Goal: Information Seeking & Learning: Learn about a topic

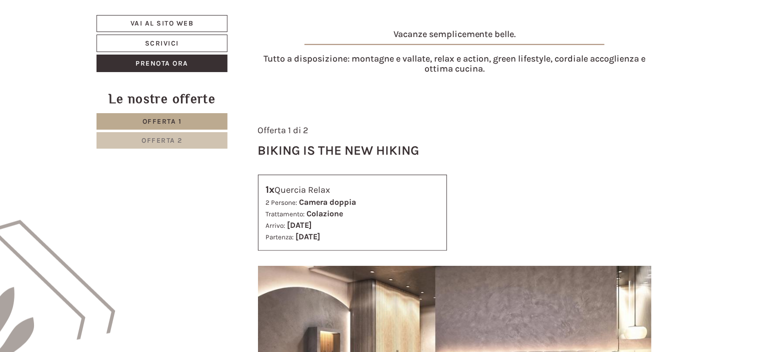
scroll to position [348, 0]
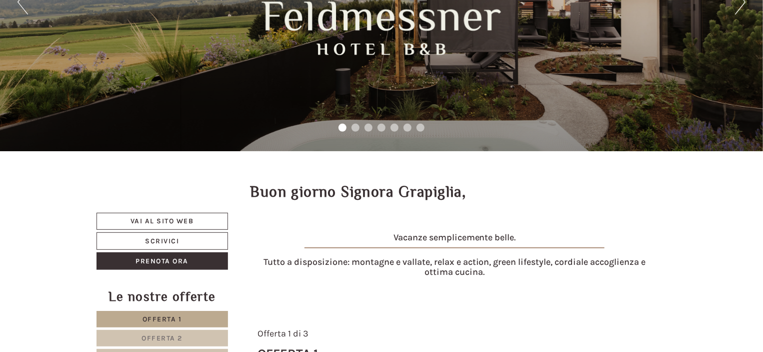
scroll to position [50, 0]
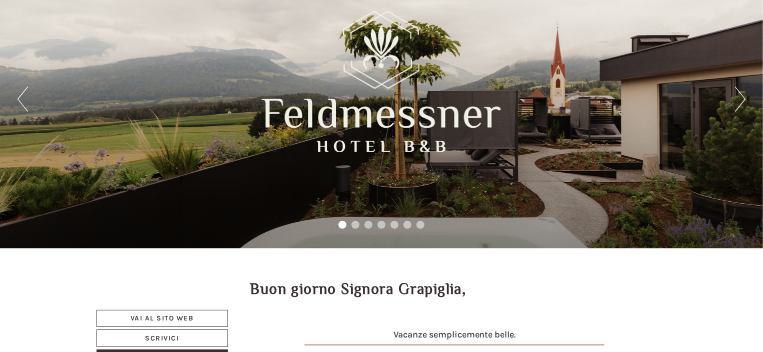
click at [735, 102] on button "Next" at bounding box center [740, 99] width 11 height 25
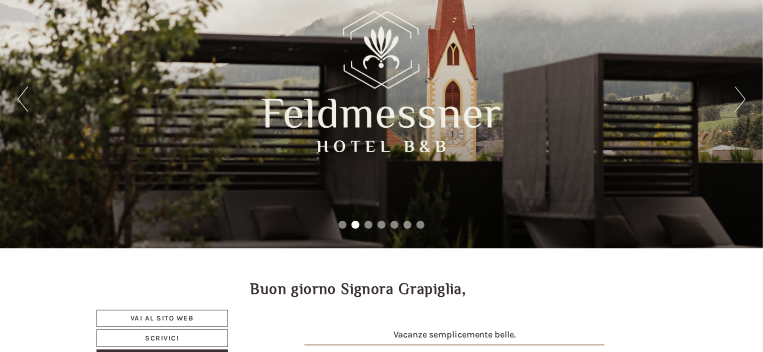
click at [737, 102] on button "Next" at bounding box center [740, 99] width 11 height 25
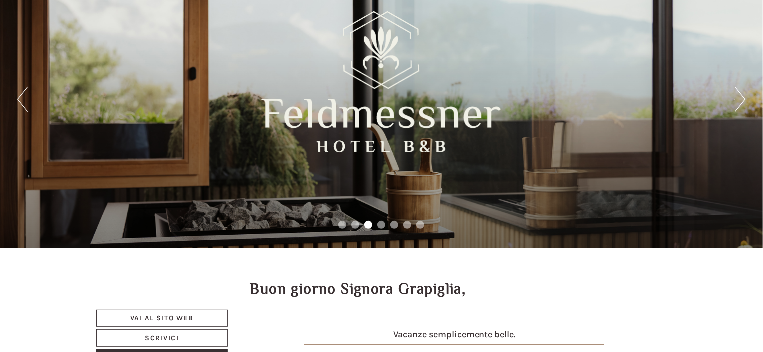
click at [737, 102] on button "Next" at bounding box center [740, 99] width 11 height 25
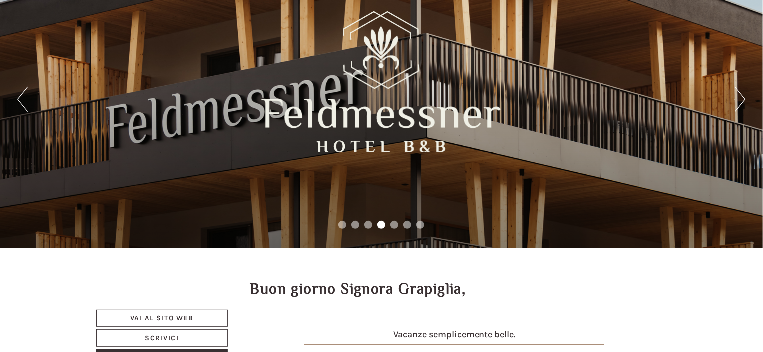
click at [737, 102] on button "Next" at bounding box center [740, 99] width 11 height 25
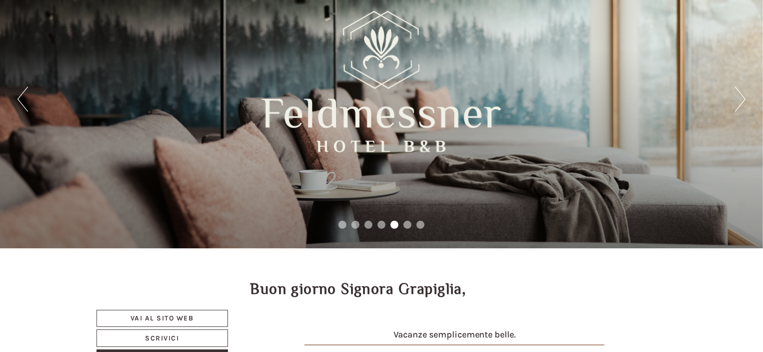
click at [737, 102] on button "Next" at bounding box center [740, 99] width 11 height 25
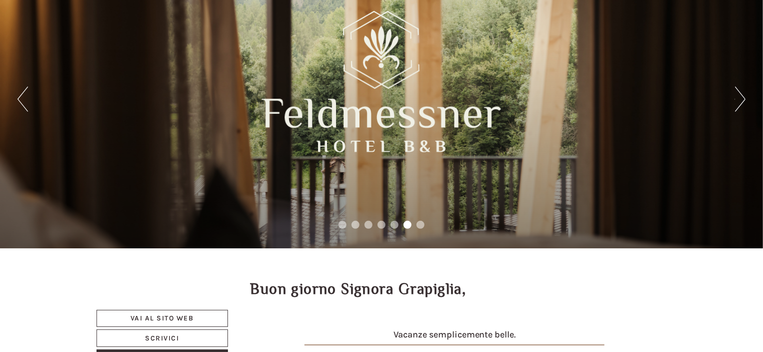
click at [737, 102] on button "Next" at bounding box center [740, 99] width 11 height 25
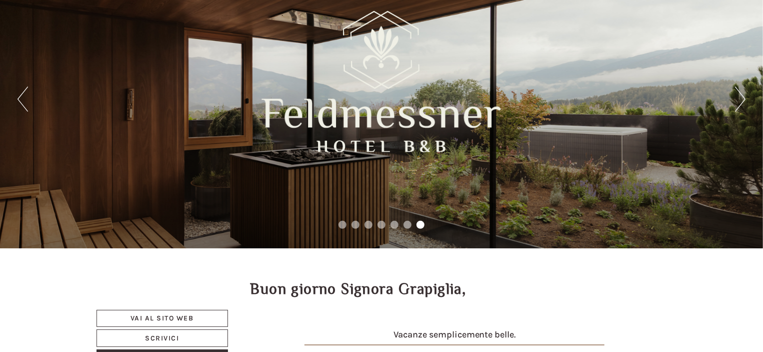
click at [737, 102] on button "Next" at bounding box center [740, 99] width 11 height 25
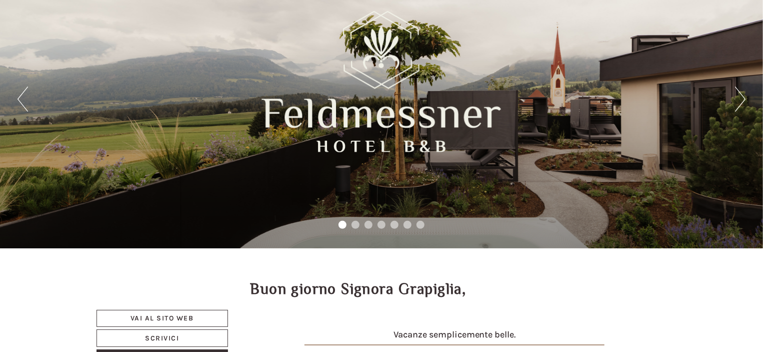
click at [737, 102] on button "Next" at bounding box center [740, 99] width 11 height 25
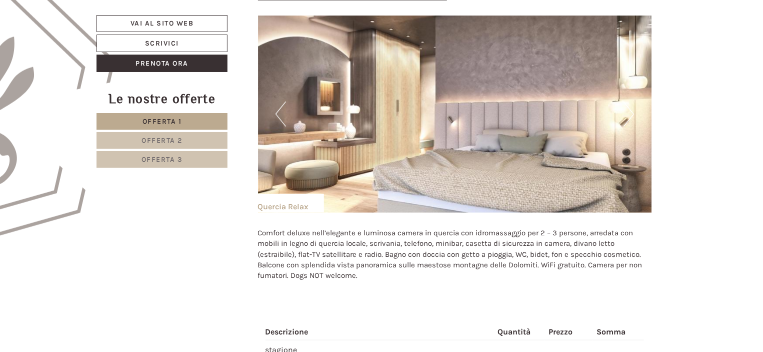
scroll to position [500, 0]
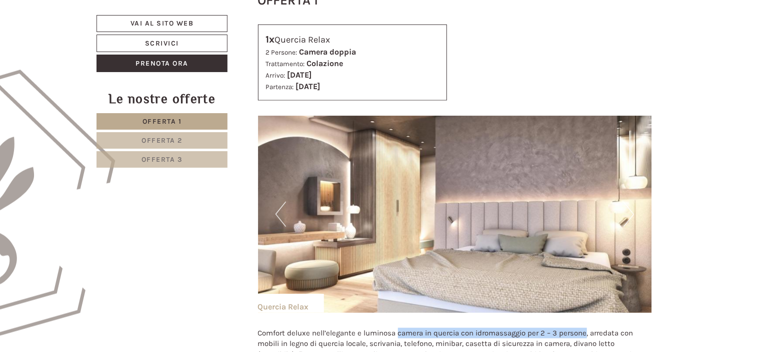
drag, startPoint x: 397, startPoint y: 147, endPoint x: 585, endPoint y: 145, distance: 187.6
click at [585, 328] on p "Comfort deluxe nell’elegante e luminosa camera in quercia con idromassaggio per…" at bounding box center [455, 355] width 394 height 54
copy p "camera in [GEOGRAPHIC_DATA] con idromassaggio per 2 – 3 persone"
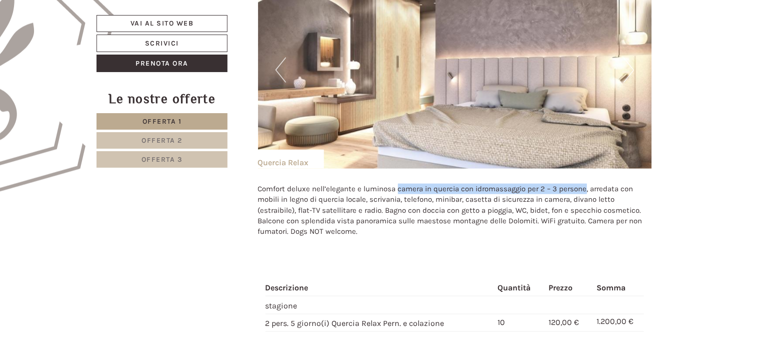
scroll to position [650, 0]
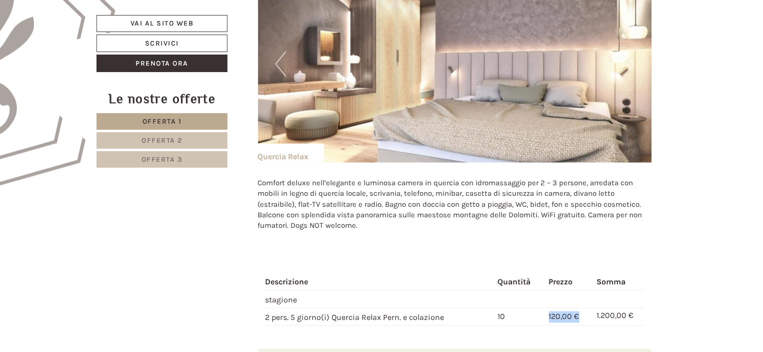
drag, startPoint x: 550, startPoint y: 130, endPoint x: 579, endPoint y: 133, distance: 29.2
click at [579, 312] on span "120,00 €" at bounding box center [564, 317] width 31 height 10
copy span "120,00 €"
drag, startPoint x: 580, startPoint y: 179, endPoint x: 636, endPoint y: 180, distance: 56.0
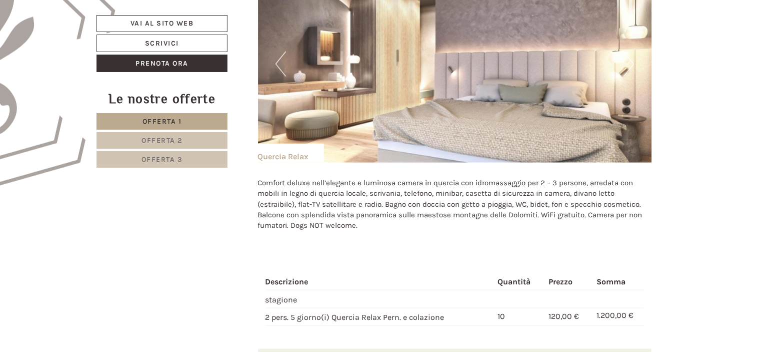
copy span "1.200,00 €"
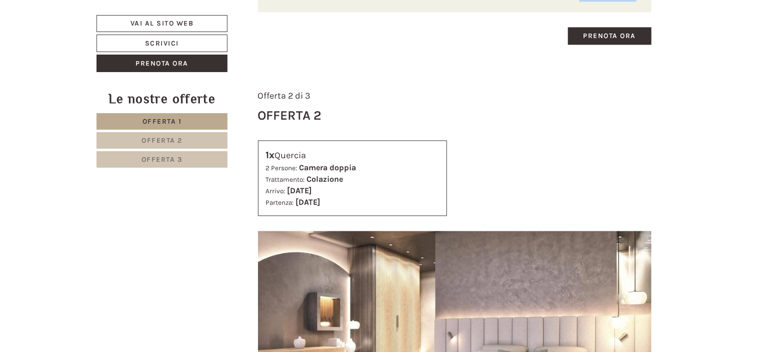
scroll to position [1050, 0]
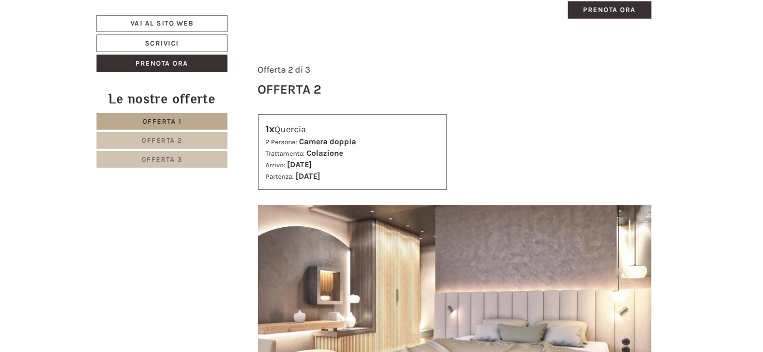
drag, startPoint x: 541, startPoint y: 205, endPoint x: 572, endPoint y: 209, distance: 31.3
copy span "104,00 €"
drag, startPoint x: 632, startPoint y: 206, endPoint x: 591, endPoint y: 208, distance: 41.6
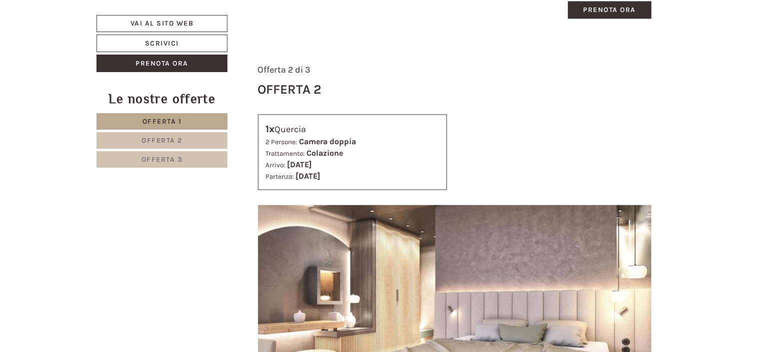
copy td "1.040,00 €"
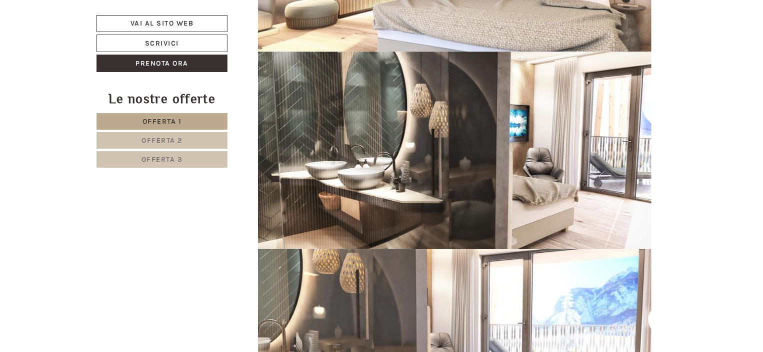
scroll to position [1500, 0]
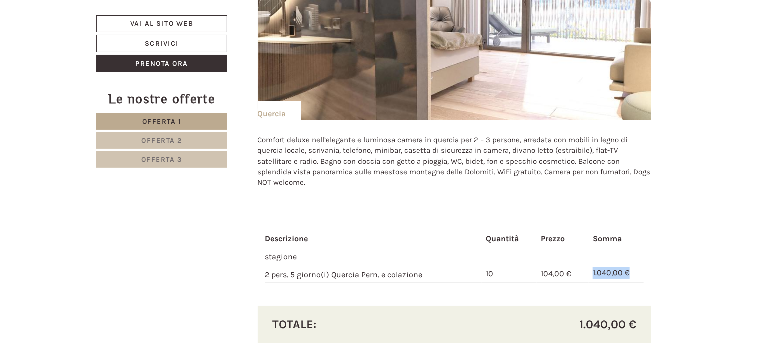
scroll to position [1750, 0]
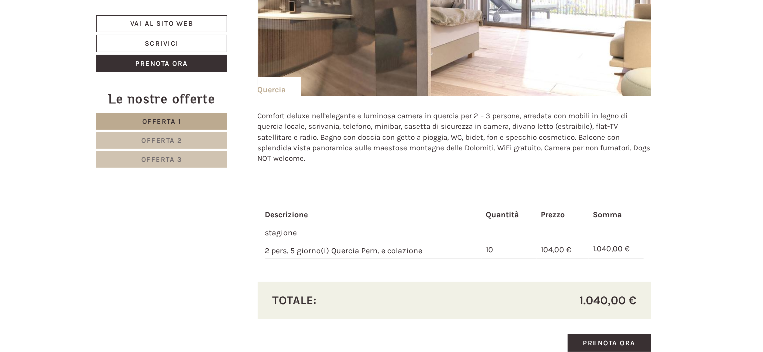
drag, startPoint x: 548, startPoint y: 134, endPoint x: 578, endPoint y: 136, distance: 30.6
copy span "99,00 €"
drag, startPoint x: 596, startPoint y: 133, endPoint x: 640, endPoint y: 137, distance: 44.2
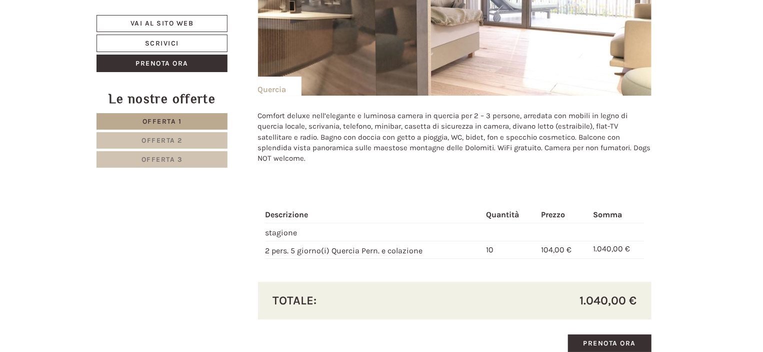
copy td "990,00 €"
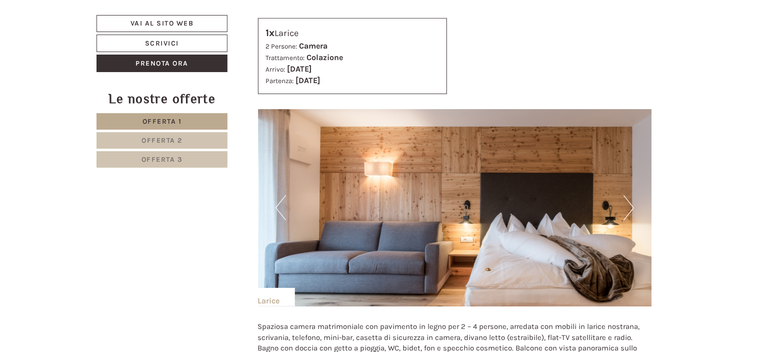
scroll to position [2201, 0]
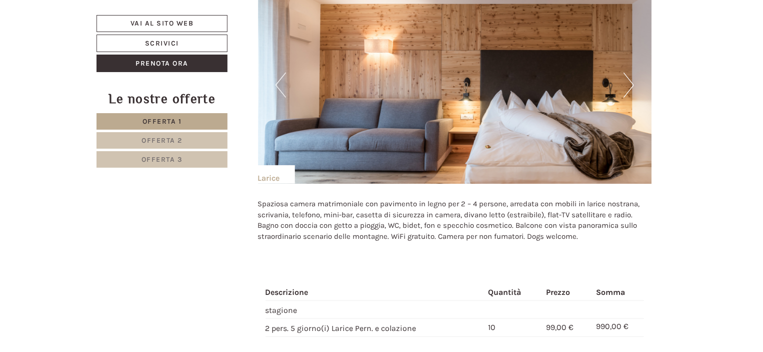
scroll to position [2301, 0]
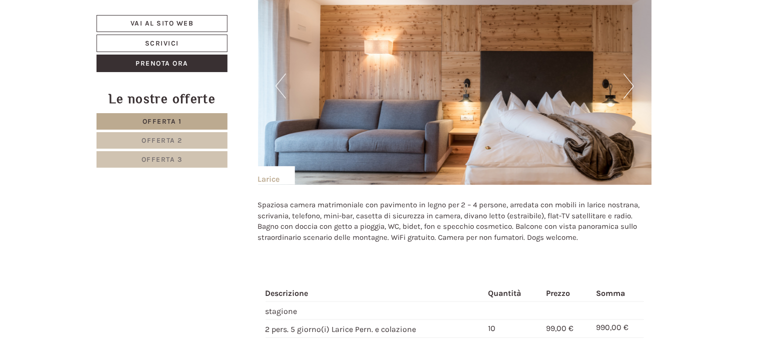
drag, startPoint x: 547, startPoint y: 78, endPoint x: 252, endPoint y: 80, distance: 295.1
copy div "Restaurant RISCHON & VinSushi by [PERSON_NAME]"
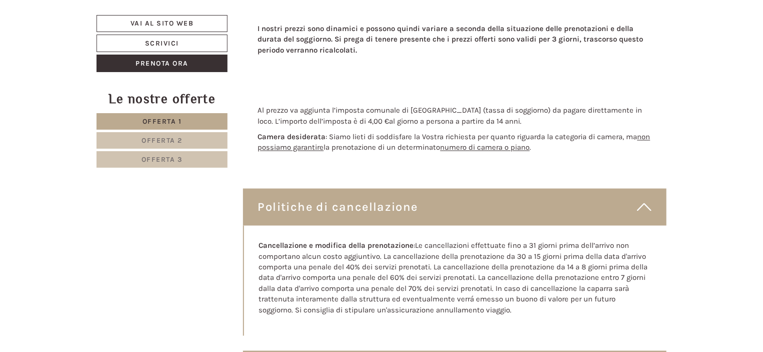
scroll to position [2751, 0]
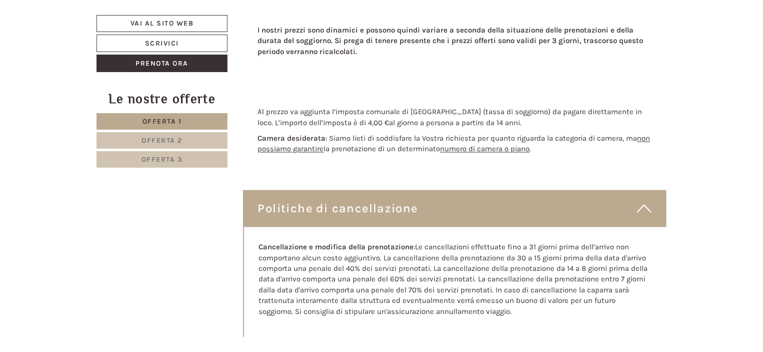
drag, startPoint x: 638, startPoint y: 182, endPoint x: 648, endPoint y: 184, distance: 10.3
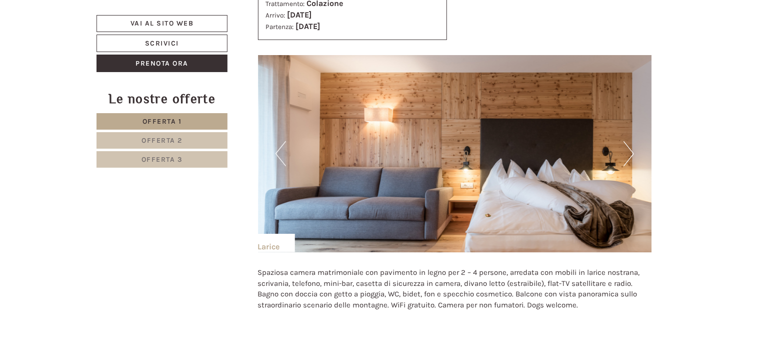
scroll to position [2151, 0]
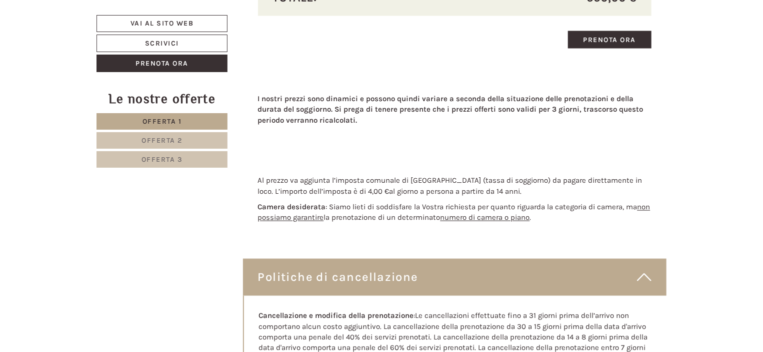
scroll to position [2701, 0]
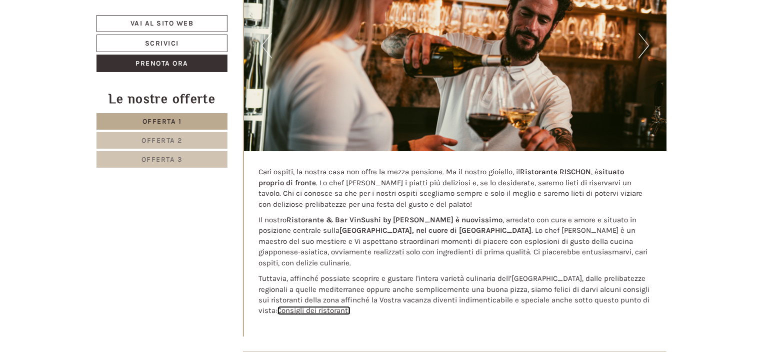
scroll to position [3201, 0]
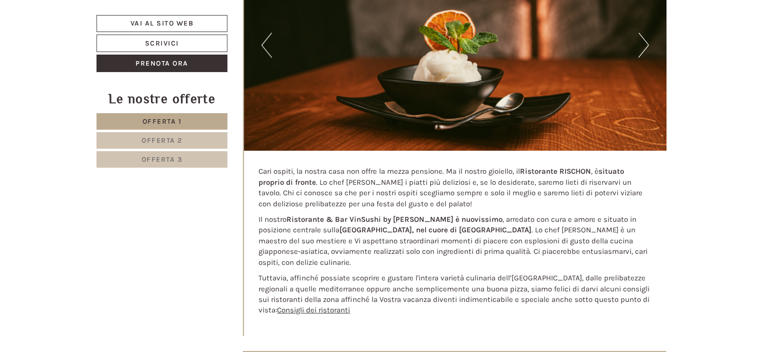
drag, startPoint x: 358, startPoint y: 283, endPoint x: 256, endPoint y: 285, distance: 101.5
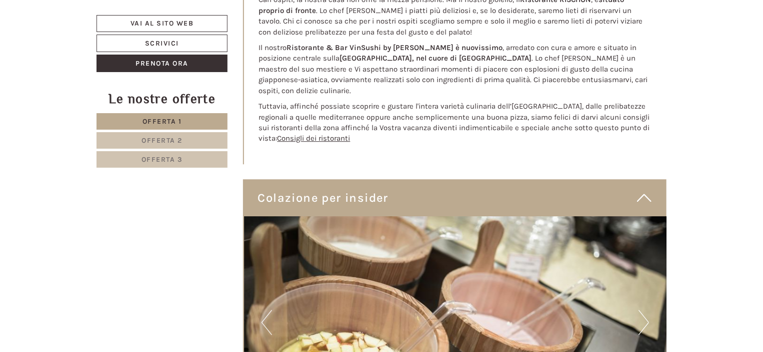
scroll to position [3401, 0]
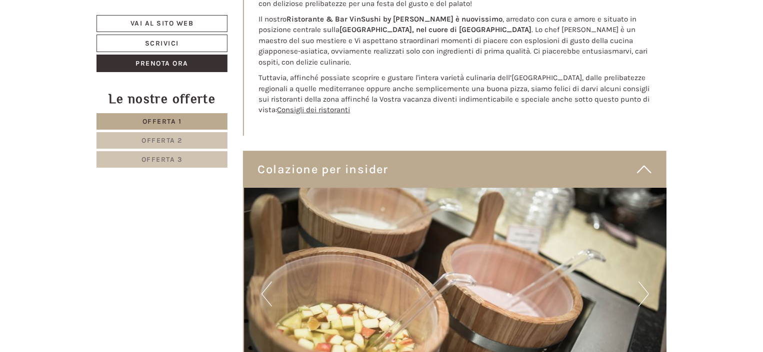
copy p "Rooftop Spa per soli adulti."
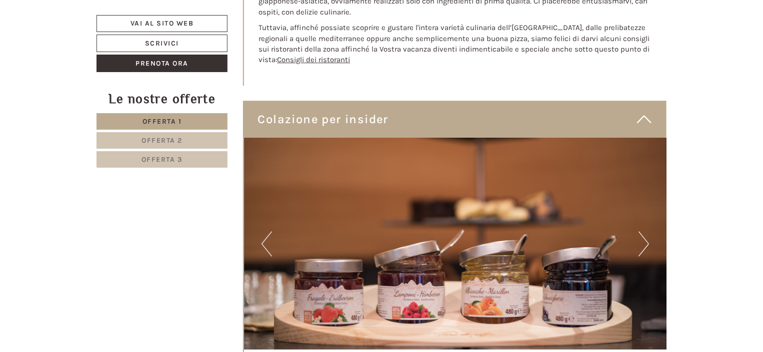
scroll to position [3351, 0]
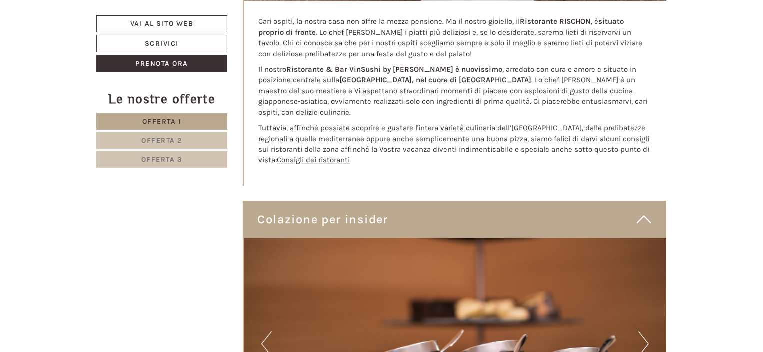
drag, startPoint x: 506, startPoint y: 206, endPoint x: 658, endPoint y: 210, distance: 152.1
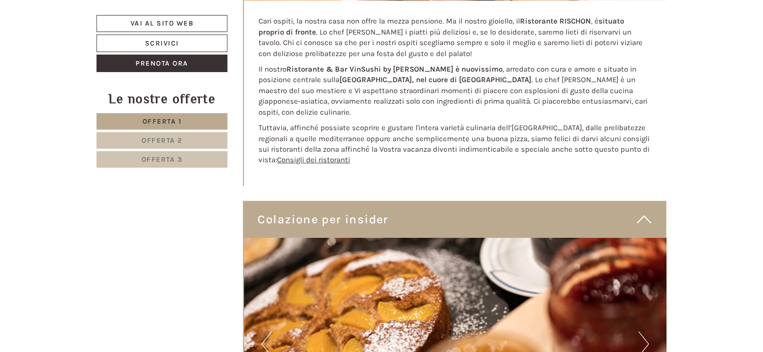
drag, startPoint x: 480, startPoint y: 156, endPoint x: 261, endPoint y: 150, distance: 219.1
copy h3 "Garden Spa - Family Sauna con piscina"
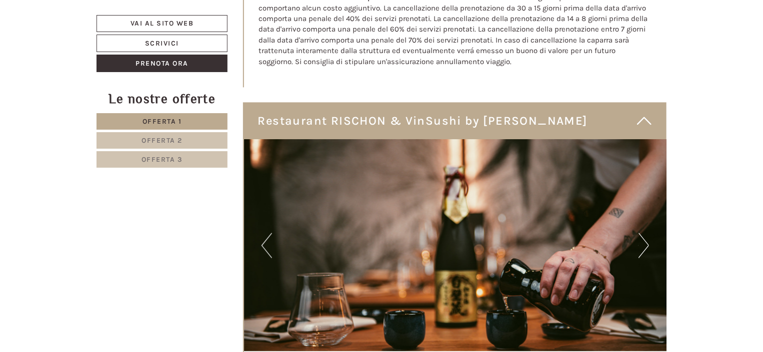
scroll to position [3201, 0]
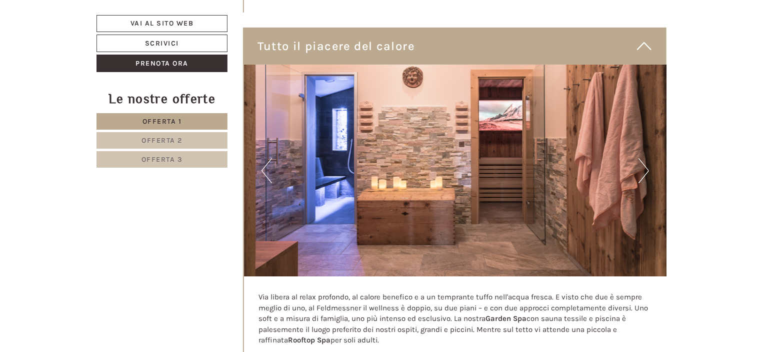
scroll to position [3951, 0]
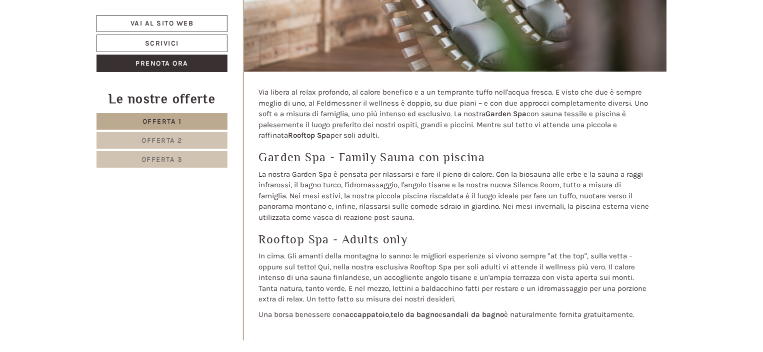
scroll to position [4101, 0]
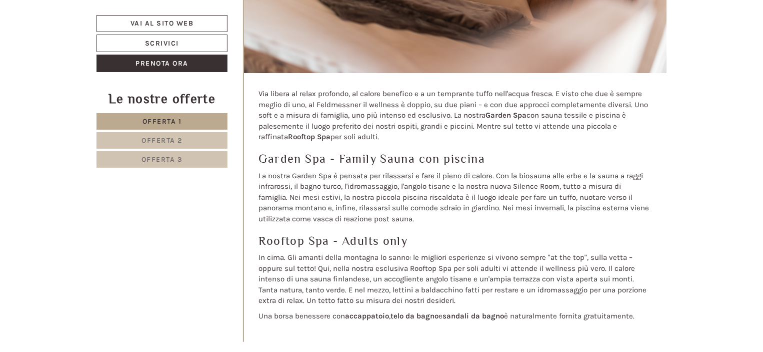
drag, startPoint x: 390, startPoint y: 267, endPoint x: 566, endPoint y: 269, distance: 176.0
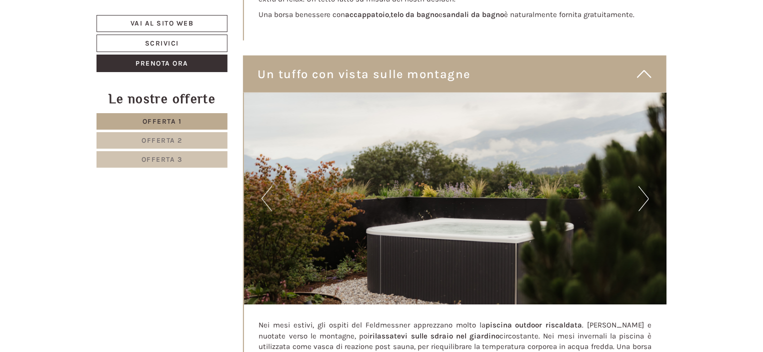
scroll to position [4451, 0]
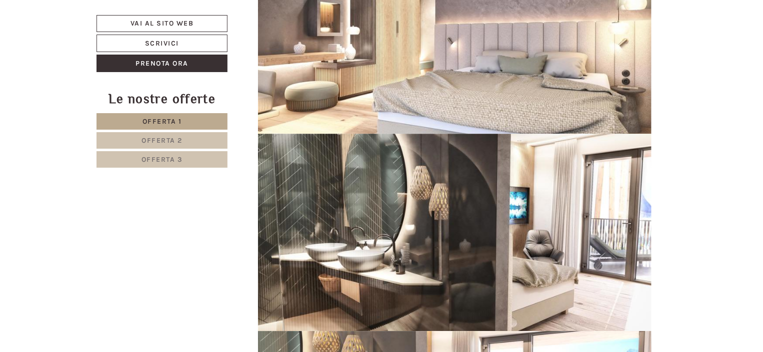
scroll to position [1250, 0]
